Goal: Navigation & Orientation: Find specific page/section

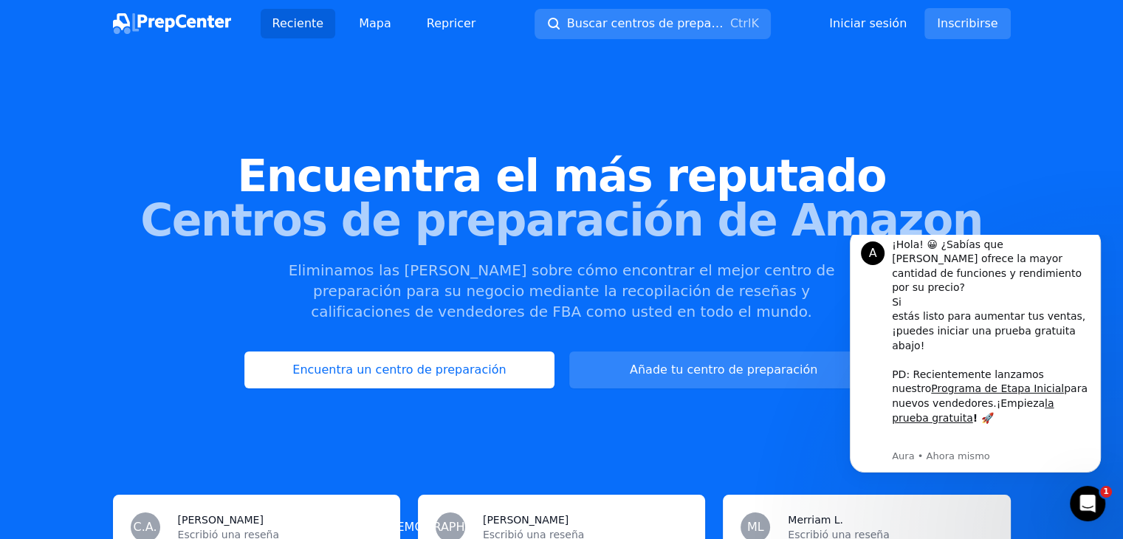
click at [162, 168] on span "Encuentra el más reputado" at bounding box center [562, 176] width 1076 height 44
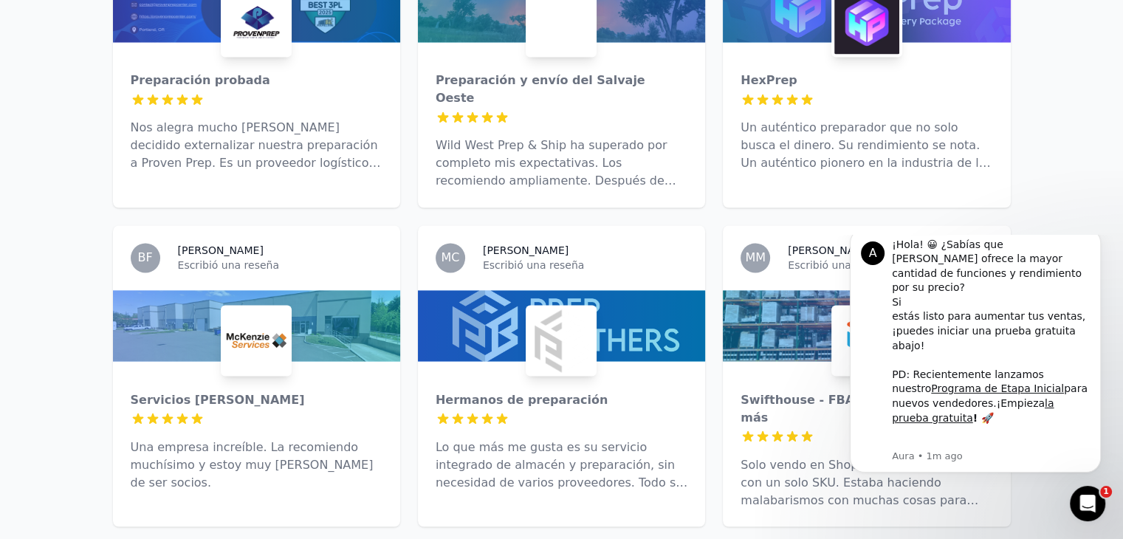
scroll to position [2541, 0]
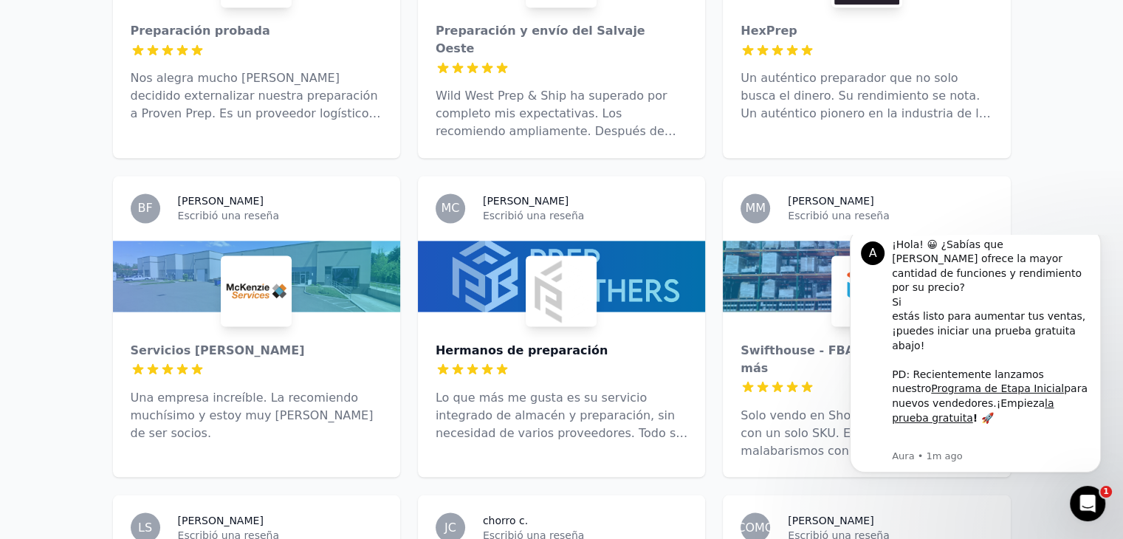
click at [529, 343] on font "Hermanos de preparación" at bounding box center [522, 350] width 172 height 14
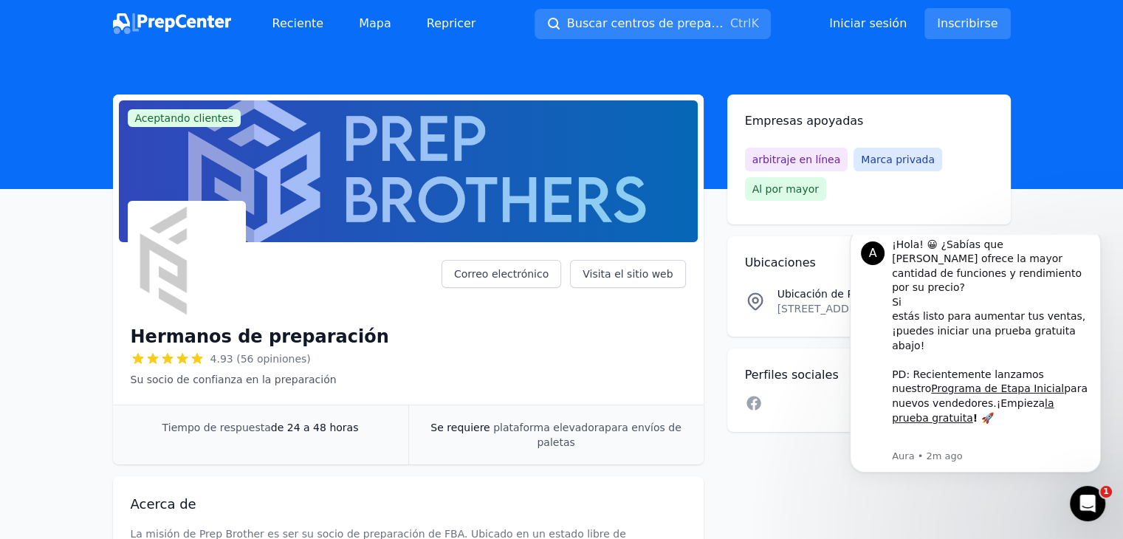
click at [803, 162] on font "arbitraje en línea" at bounding box center [797, 160] width 89 height 12
click at [374, 21] on font "Mapa" at bounding box center [375, 23] width 32 height 14
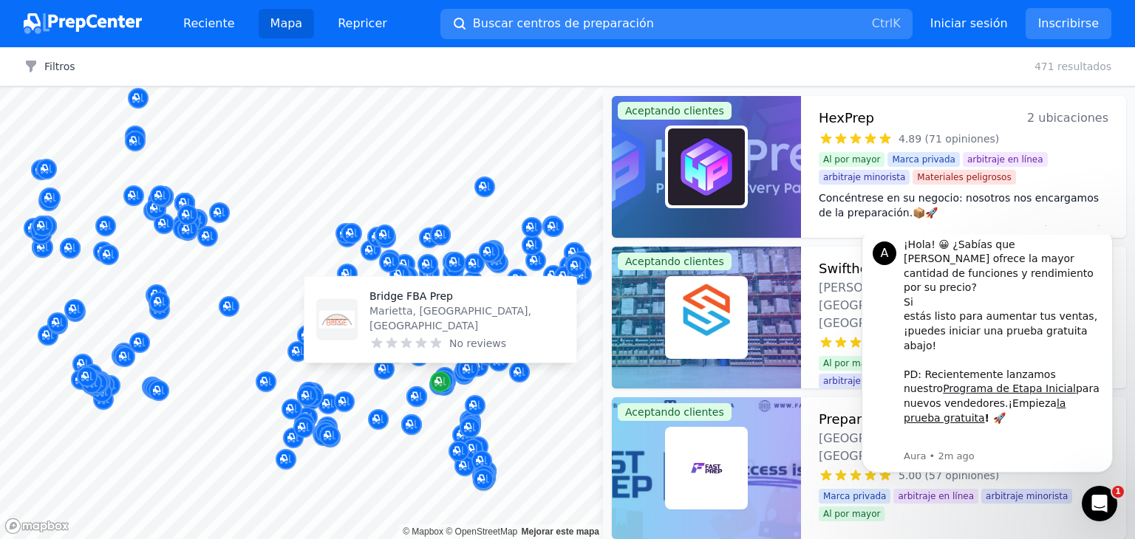
click at [448, 380] on div "Marcador de mapa" at bounding box center [440, 382] width 21 height 21
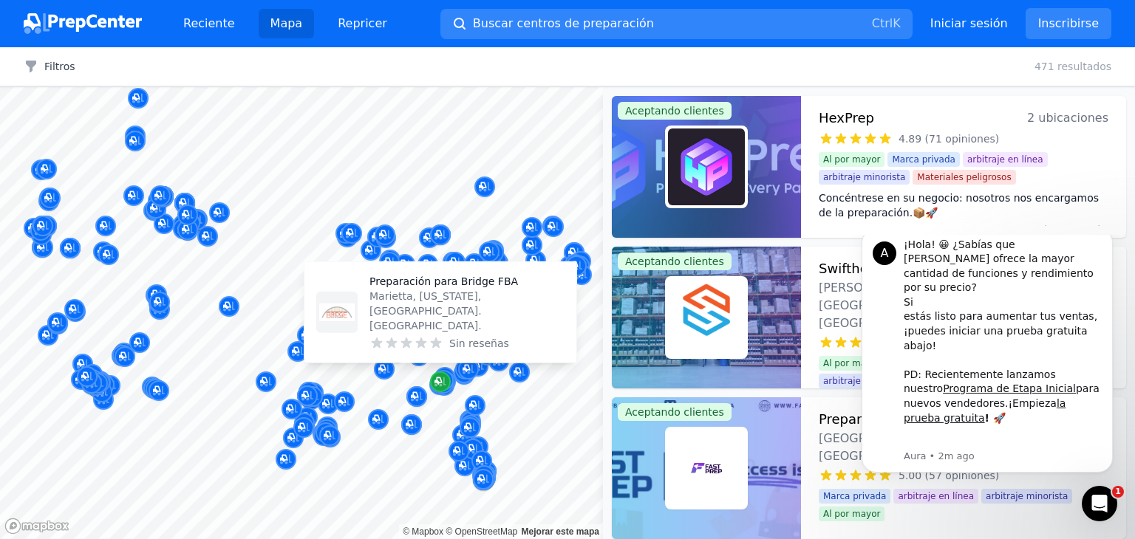
click at [445, 380] on icon "Marcador de mapa" at bounding box center [440, 381] width 12 height 15
click at [433, 287] on font "Preparación para Bridge FBA" at bounding box center [443, 282] width 148 height 12
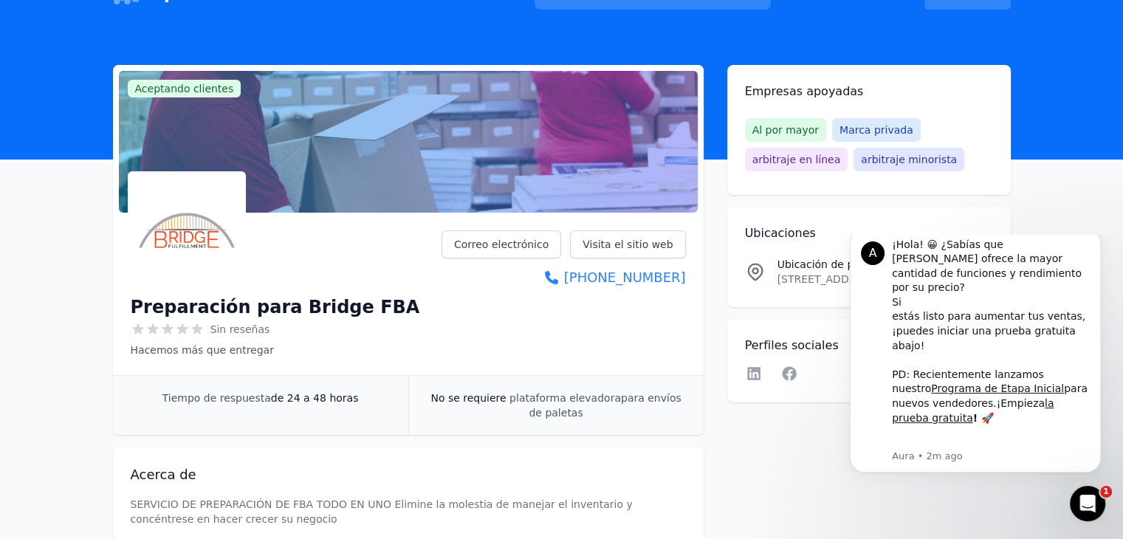
scroll to position [59, 0]
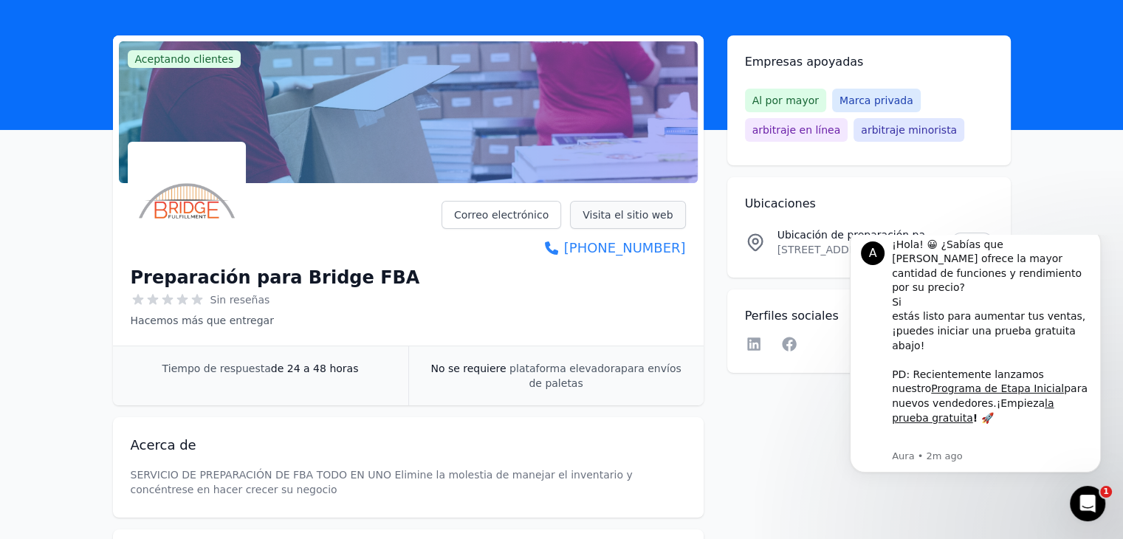
click at [650, 216] on font "Visita el sitio web" at bounding box center [628, 215] width 90 height 12
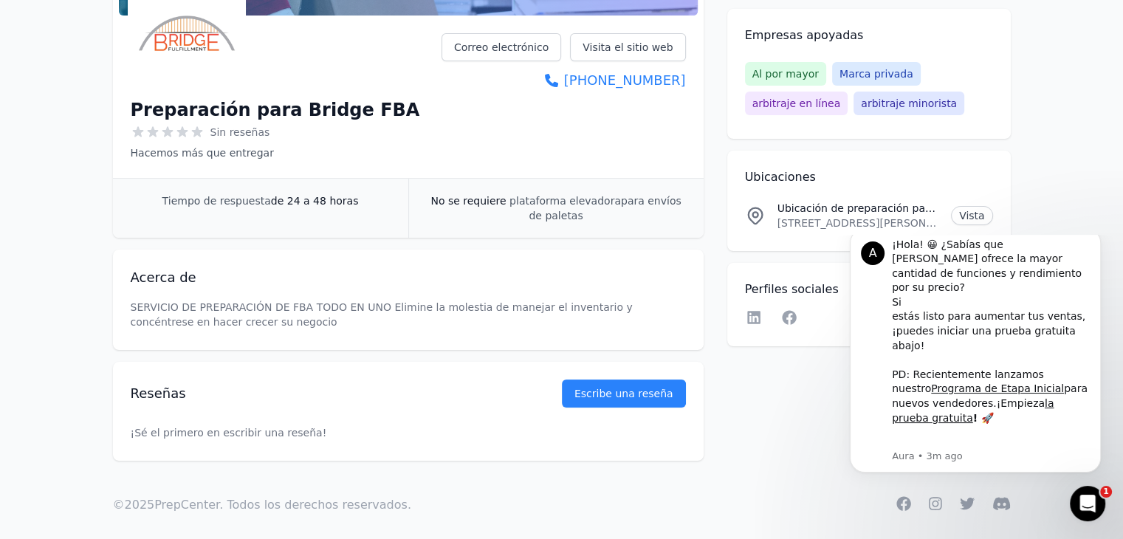
scroll to position [236, 0]
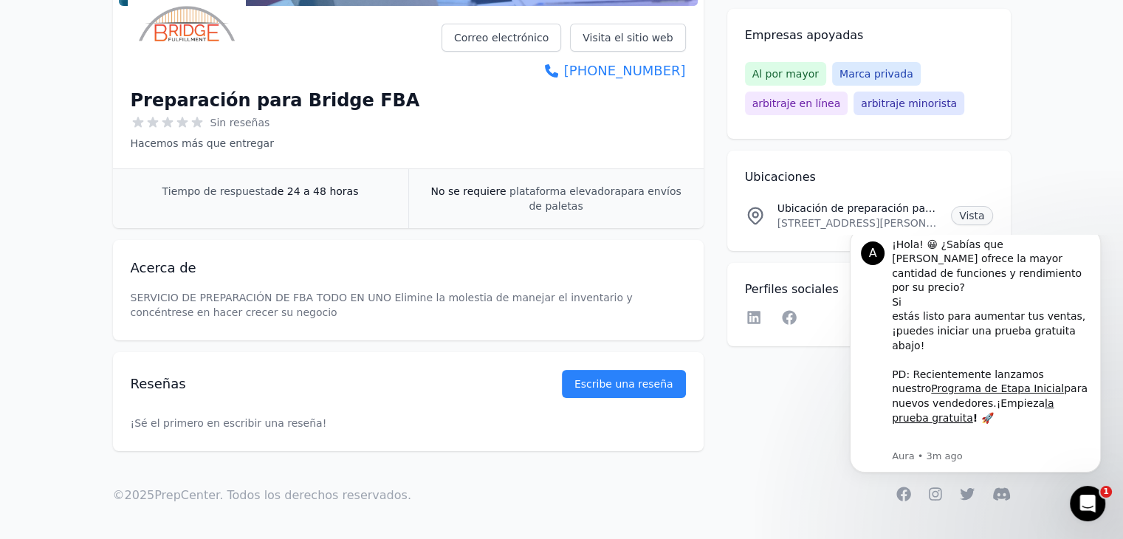
click at [983, 216] on font "Vista" at bounding box center [972, 216] width 26 height 12
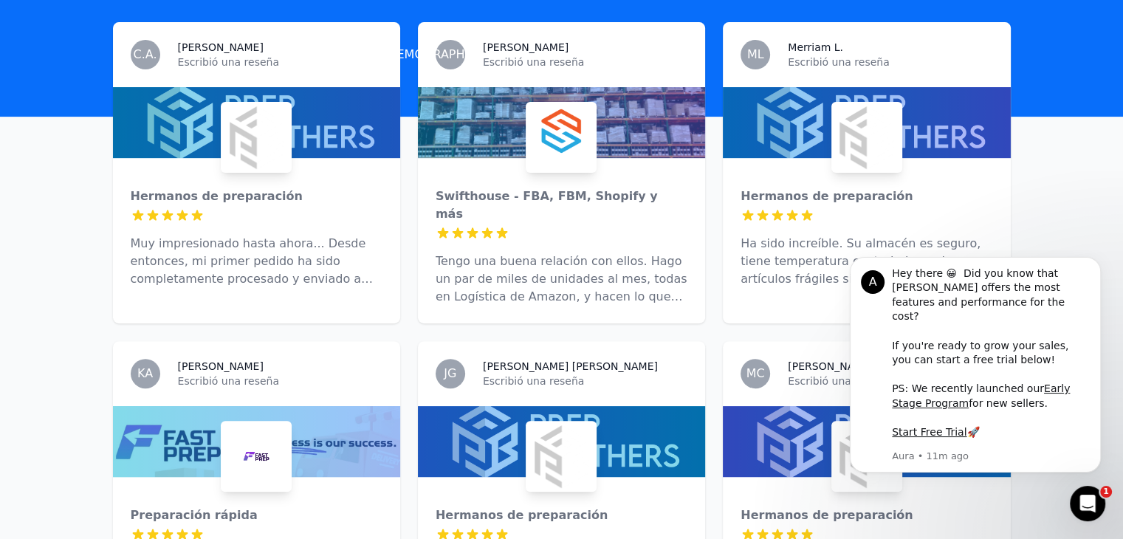
click at [496, 415] on div at bounding box center [561, 441] width 287 height 71
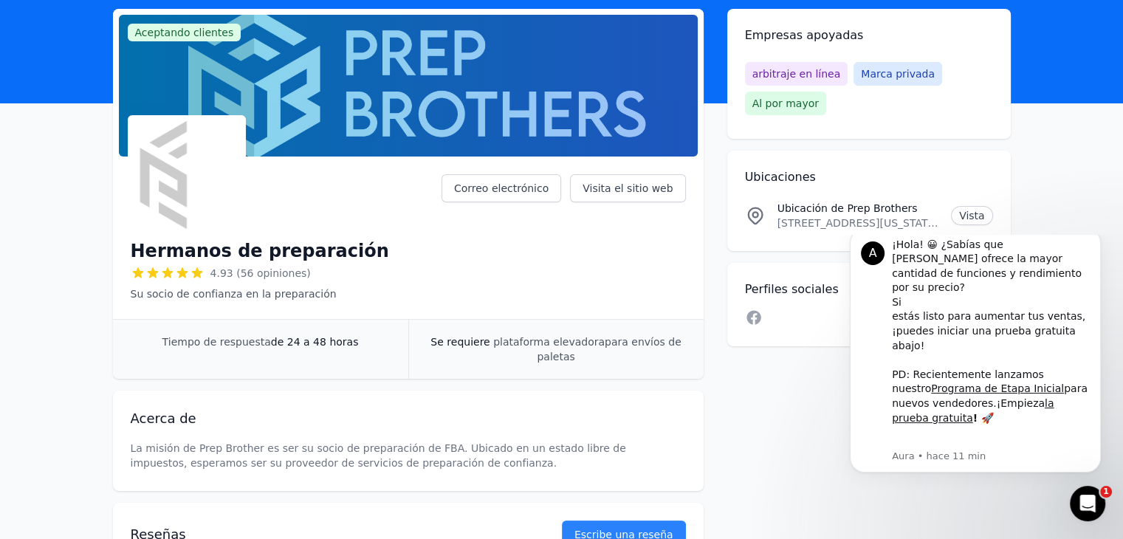
scroll to position [89, 0]
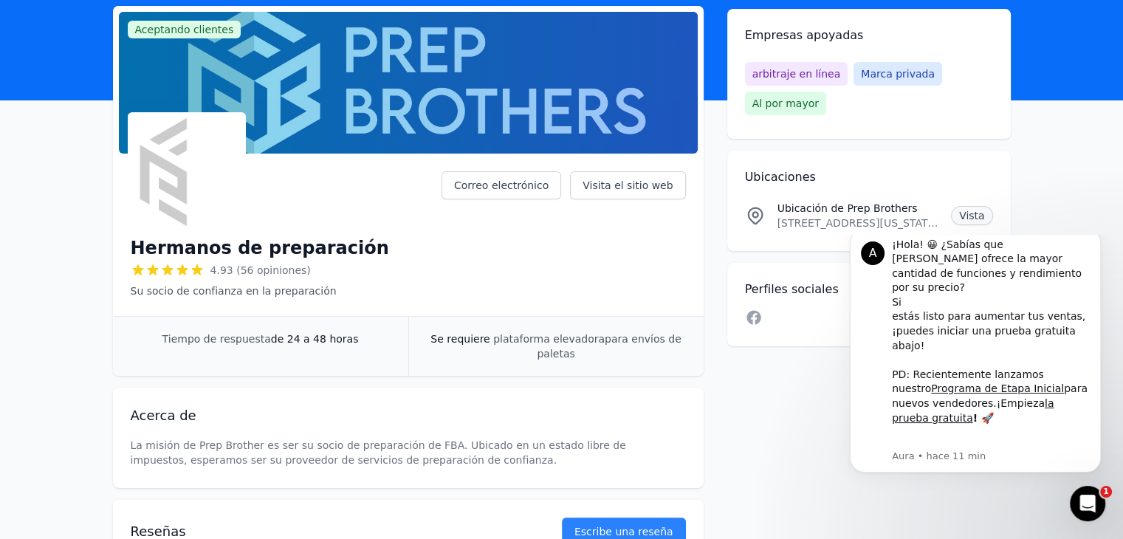
click at [972, 214] on font "Vista" at bounding box center [972, 216] width 26 height 12
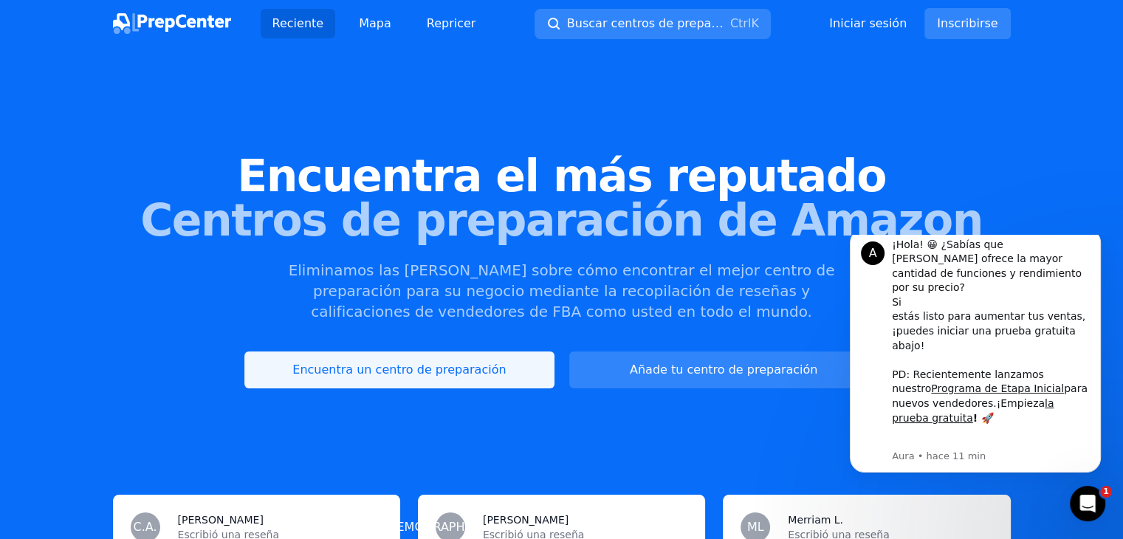
click at [379, 366] on font "Encuentra un centro de preparación" at bounding box center [398, 370] width 213 height 14
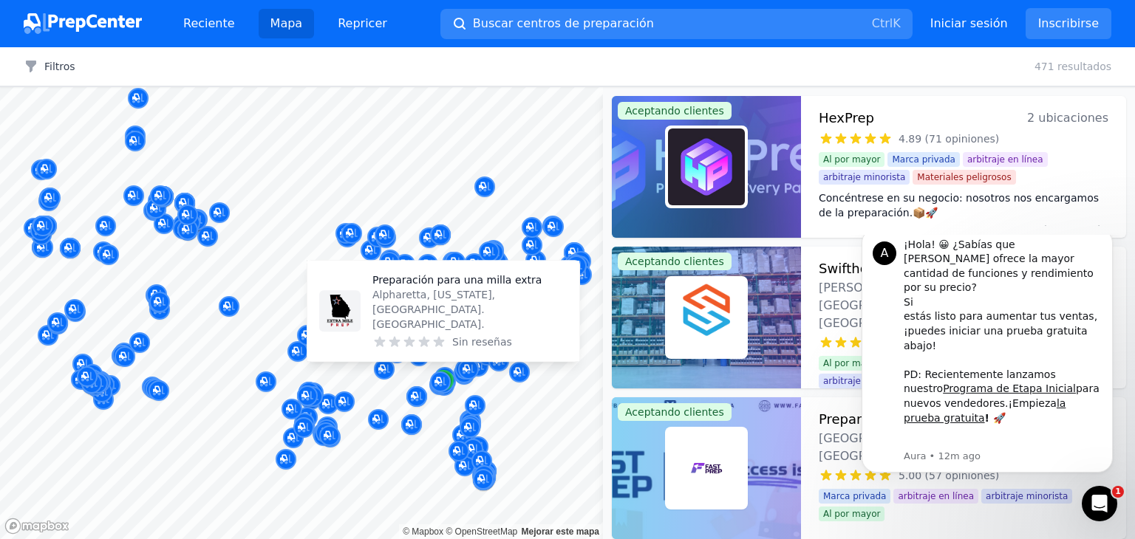
click at [451, 380] on div "Marcador de mapa" at bounding box center [443, 380] width 21 height 21
click at [436, 286] on font "Preparación para una milla extra" at bounding box center [456, 280] width 169 height 12
